Goal: Leave review/rating: Share an evaluation or opinion about a product, service, or content

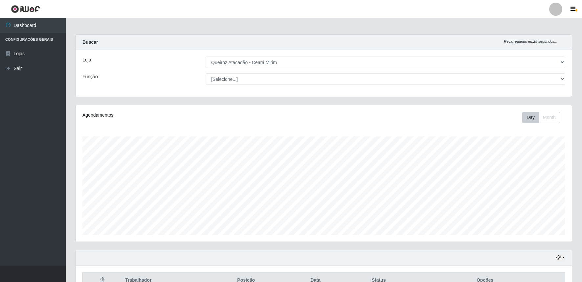
select select "465"
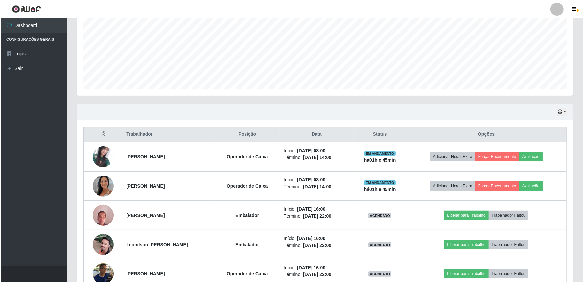
scroll to position [136, 496]
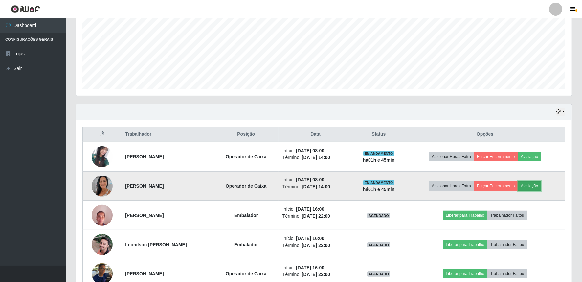
click at [534, 187] on button "Avaliação" at bounding box center [529, 185] width 23 height 9
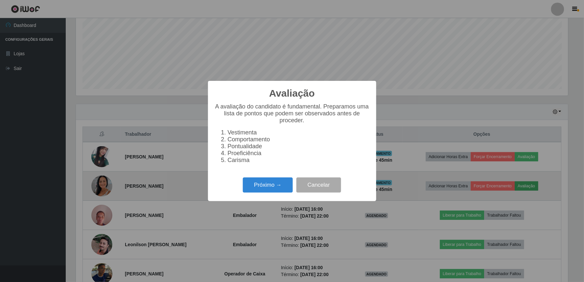
scroll to position [136, 492]
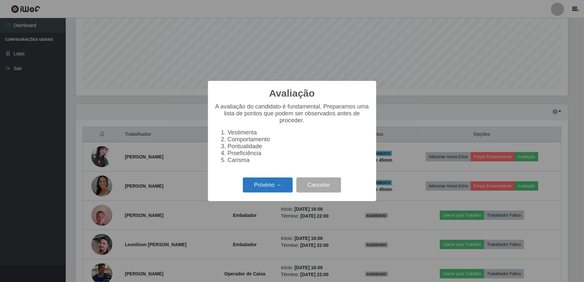
click at [260, 191] on button "Próximo →" at bounding box center [268, 184] width 50 height 15
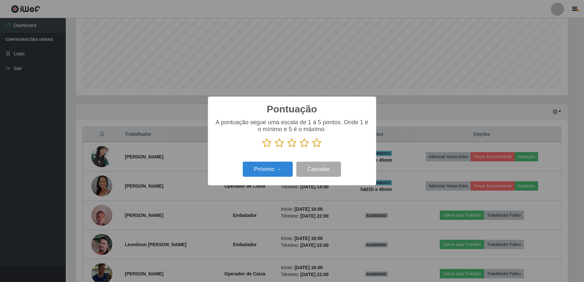
click at [290, 145] on icon at bounding box center [292, 143] width 9 height 10
click at [288, 148] on input "radio" at bounding box center [288, 148] width 0 height 0
click at [283, 172] on button "Próximo →" at bounding box center [268, 169] width 50 height 15
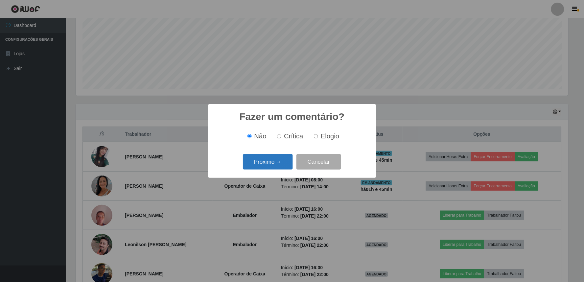
click at [275, 157] on button "Próximo →" at bounding box center [268, 161] width 50 height 15
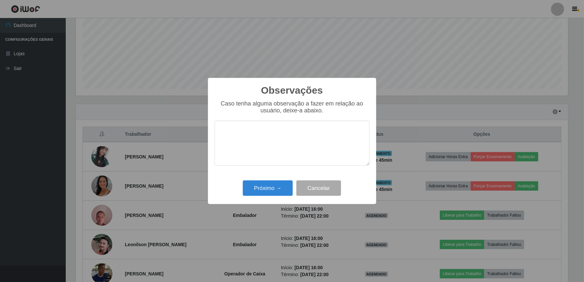
click at [280, 136] on textarea at bounding box center [292, 143] width 155 height 45
click at [308, 188] on button "Cancelar" at bounding box center [318, 187] width 45 height 15
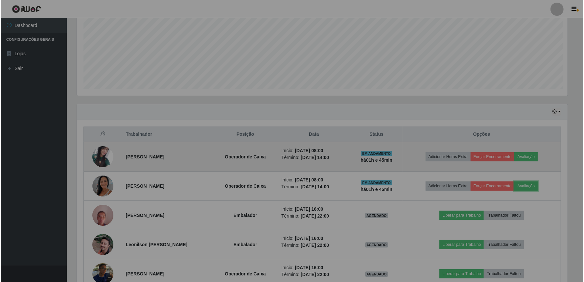
scroll to position [136, 496]
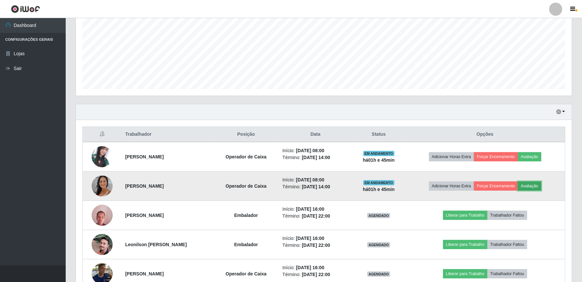
click at [534, 184] on button "Avaliação" at bounding box center [529, 185] width 23 height 9
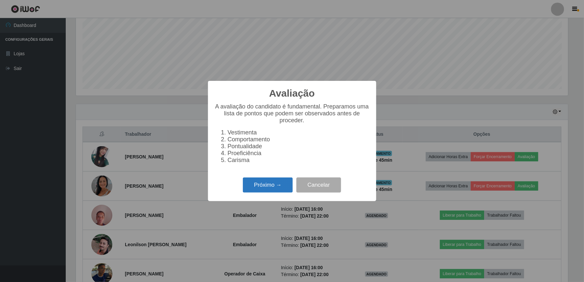
click at [285, 189] on button "Próximo →" at bounding box center [268, 184] width 50 height 15
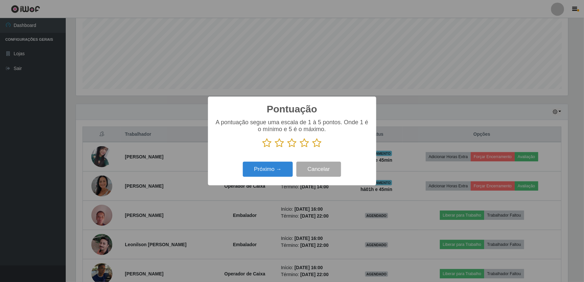
click at [294, 146] on icon at bounding box center [292, 143] width 9 height 10
click at [288, 148] on input "radio" at bounding box center [288, 148] width 0 height 0
click at [281, 171] on button "Próximo →" at bounding box center [268, 169] width 50 height 15
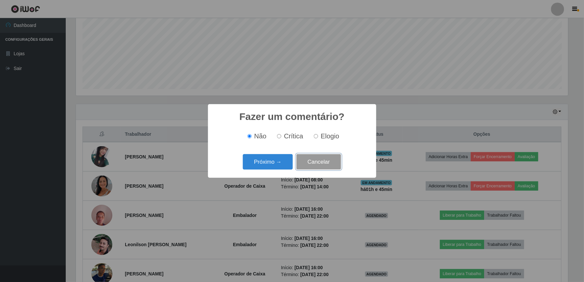
click at [331, 164] on button "Cancelar" at bounding box center [318, 161] width 45 height 15
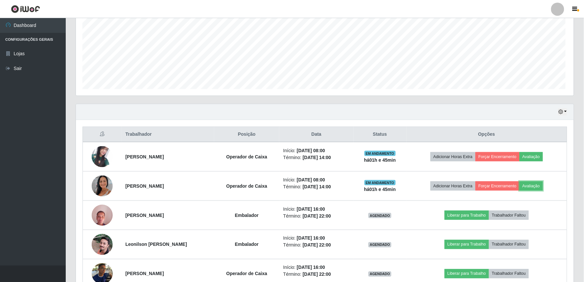
scroll to position [136, 496]
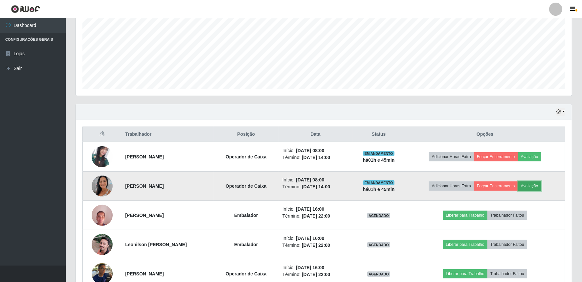
click at [534, 183] on button "Avaliação" at bounding box center [529, 185] width 23 height 9
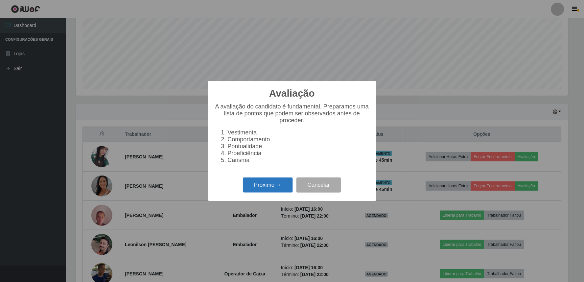
click at [284, 185] on button "Próximo →" at bounding box center [268, 184] width 50 height 15
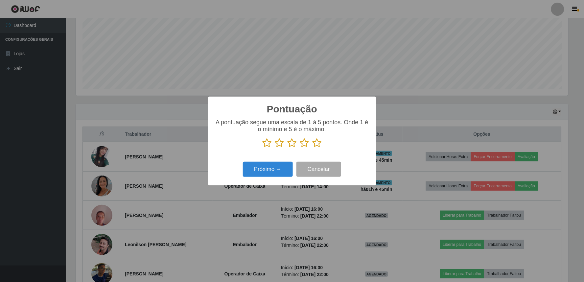
scroll to position [328491, 328135]
click at [290, 142] on icon at bounding box center [292, 143] width 9 height 10
click at [288, 148] on input "radio" at bounding box center [288, 148] width 0 height 0
click at [279, 167] on button "Próximo →" at bounding box center [268, 169] width 50 height 15
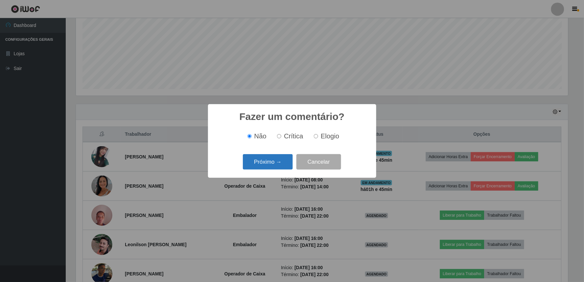
click at [282, 159] on button "Próximo →" at bounding box center [268, 161] width 50 height 15
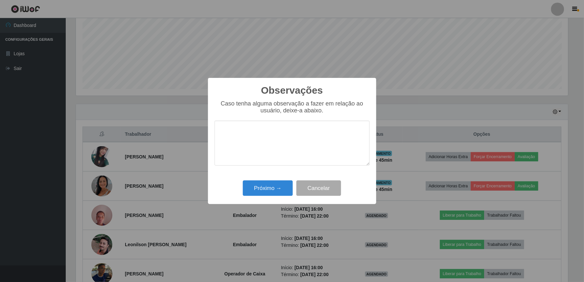
click at [278, 130] on textarea at bounding box center [292, 143] width 155 height 45
type textarea "I"
click at [318, 193] on button "Cancelar" at bounding box center [318, 187] width 45 height 15
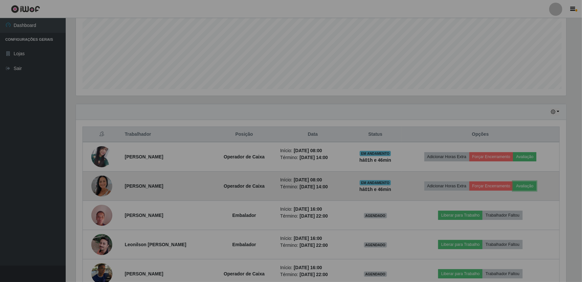
scroll to position [136, 496]
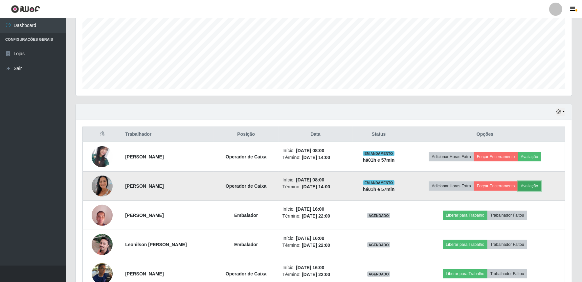
click at [533, 184] on button "Avaliação" at bounding box center [529, 185] width 23 height 9
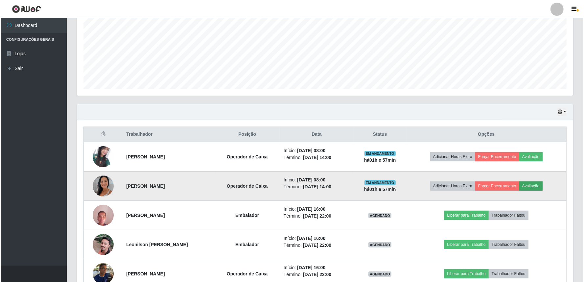
scroll to position [136, 492]
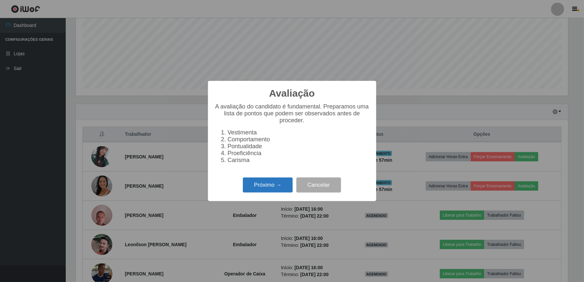
click at [267, 186] on button "Próximo →" at bounding box center [268, 184] width 50 height 15
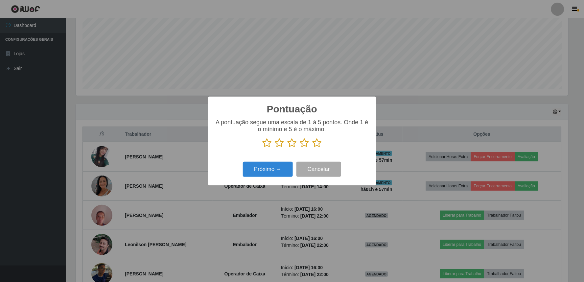
scroll to position [328491, 328135]
click at [294, 143] on icon at bounding box center [292, 143] width 9 height 10
click at [288, 148] on input "radio" at bounding box center [288, 148] width 0 height 0
click at [284, 173] on button "Próximo →" at bounding box center [268, 169] width 50 height 15
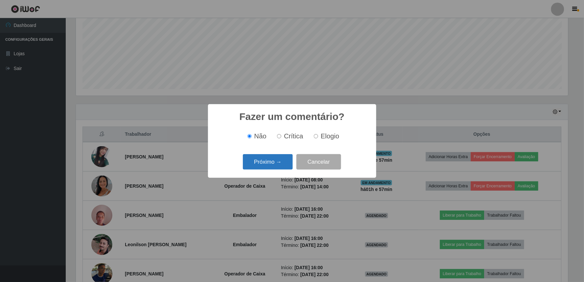
click at [283, 162] on button "Próximo →" at bounding box center [268, 161] width 50 height 15
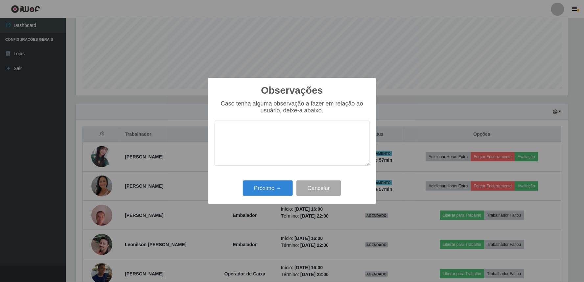
click at [280, 145] on textarea at bounding box center [292, 143] width 155 height 45
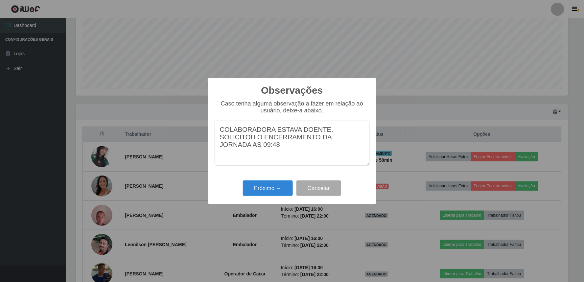
click at [270, 133] on textarea "COLABORADORA ESTAVA DOENTE, SOLICITOU O ENCERRAMENTO DA JORNADA AS 09:48" at bounding box center [292, 143] width 155 height 45
type textarea "COLABORADORA ESTAVA DOENTE, SOLICITOU O ENCERRAMENTO DA JORNADA AS 09:48"
click at [261, 186] on button "Próximo →" at bounding box center [268, 187] width 50 height 15
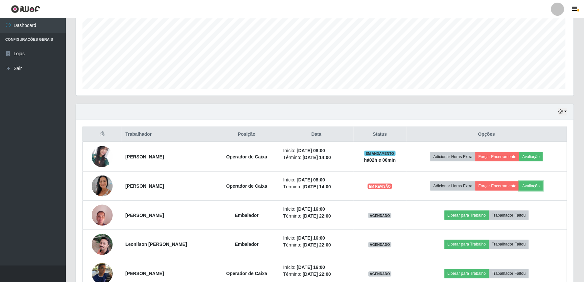
scroll to position [136, 496]
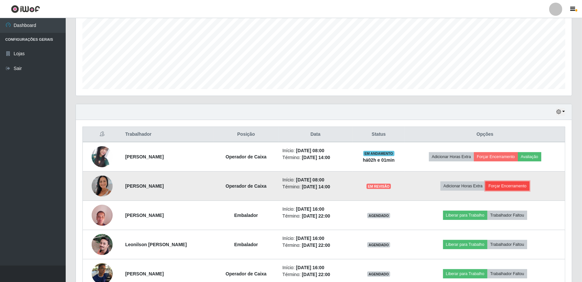
click at [500, 184] on button "Forçar Encerramento" at bounding box center [508, 185] width 44 height 9
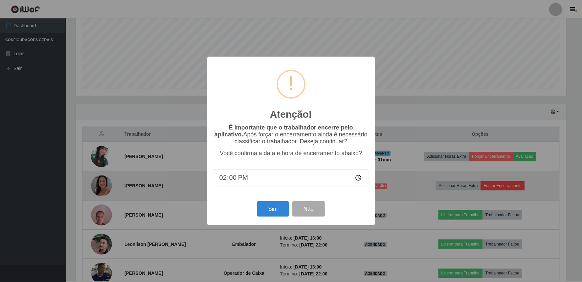
scroll to position [136, 492]
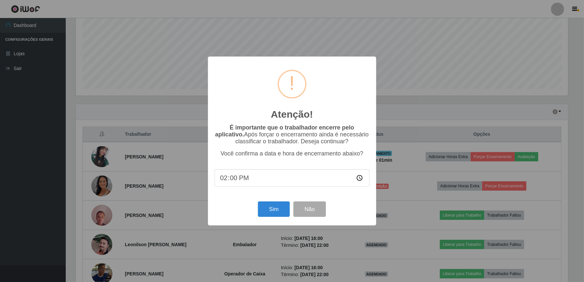
click at [240, 181] on input "14:00" at bounding box center [292, 177] width 155 height 17
click at [236, 178] on input "14:00" at bounding box center [292, 177] width 155 height 17
click at [228, 176] on input "time" at bounding box center [292, 177] width 155 height 17
click at [227, 178] on input "time" at bounding box center [292, 177] width 155 height 17
type input "09:48"
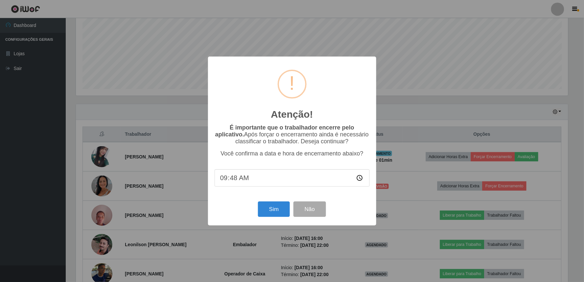
click at [300, 183] on input "09:48" at bounding box center [292, 177] width 155 height 17
click at [268, 208] on button "Sim" at bounding box center [274, 208] width 32 height 15
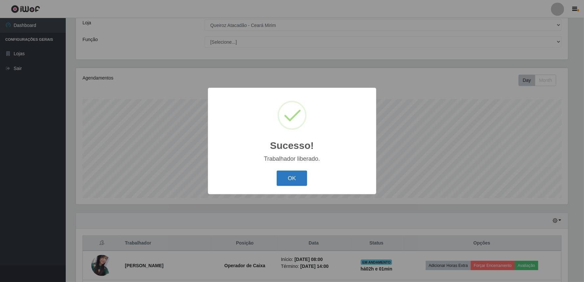
click at [301, 176] on button "OK" at bounding box center [292, 178] width 31 height 15
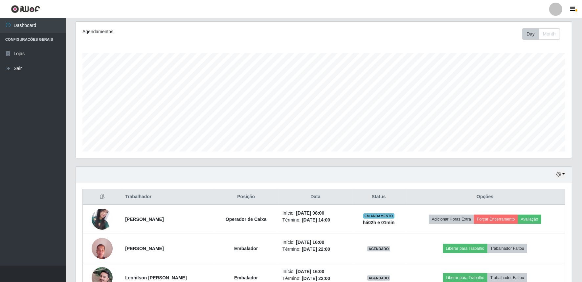
scroll to position [135, 0]
